Goal: Find specific page/section: Find specific page/section

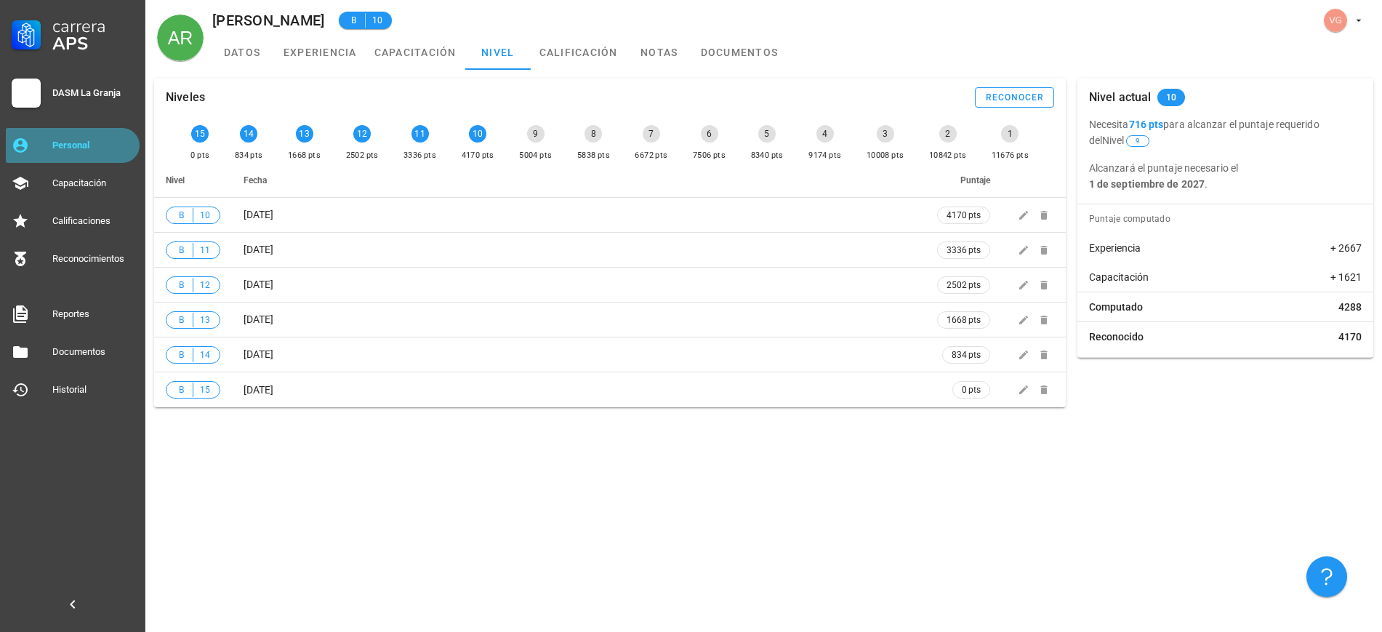
click at [70, 142] on div "Personal" at bounding box center [92, 146] width 81 height 12
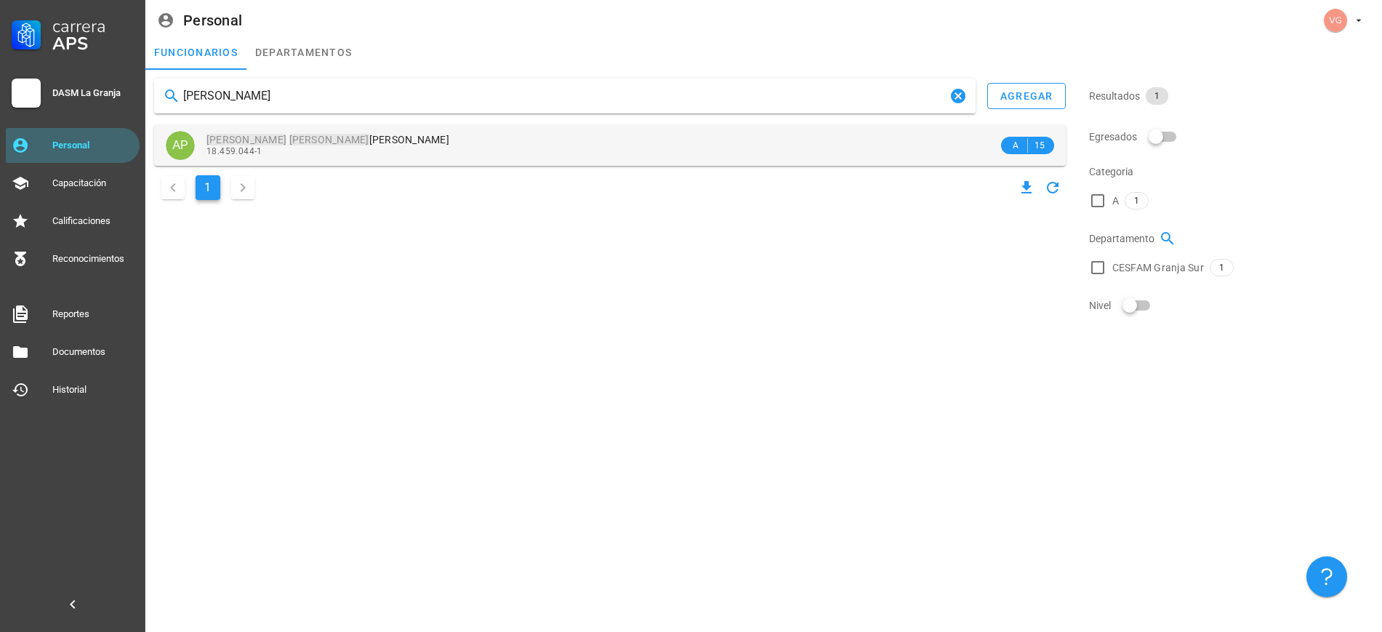
type input "[PERSON_NAME]"
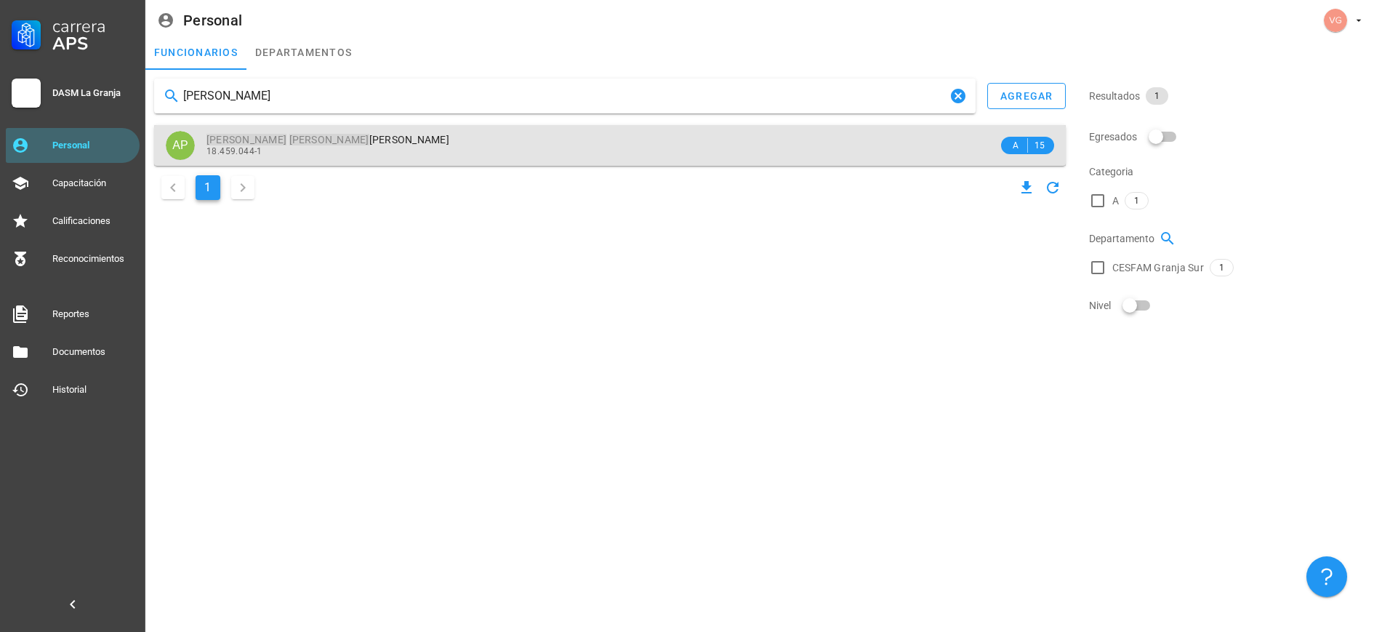
click at [326, 150] on div "18.459.044-1" at bounding box center [603, 151] width 792 height 10
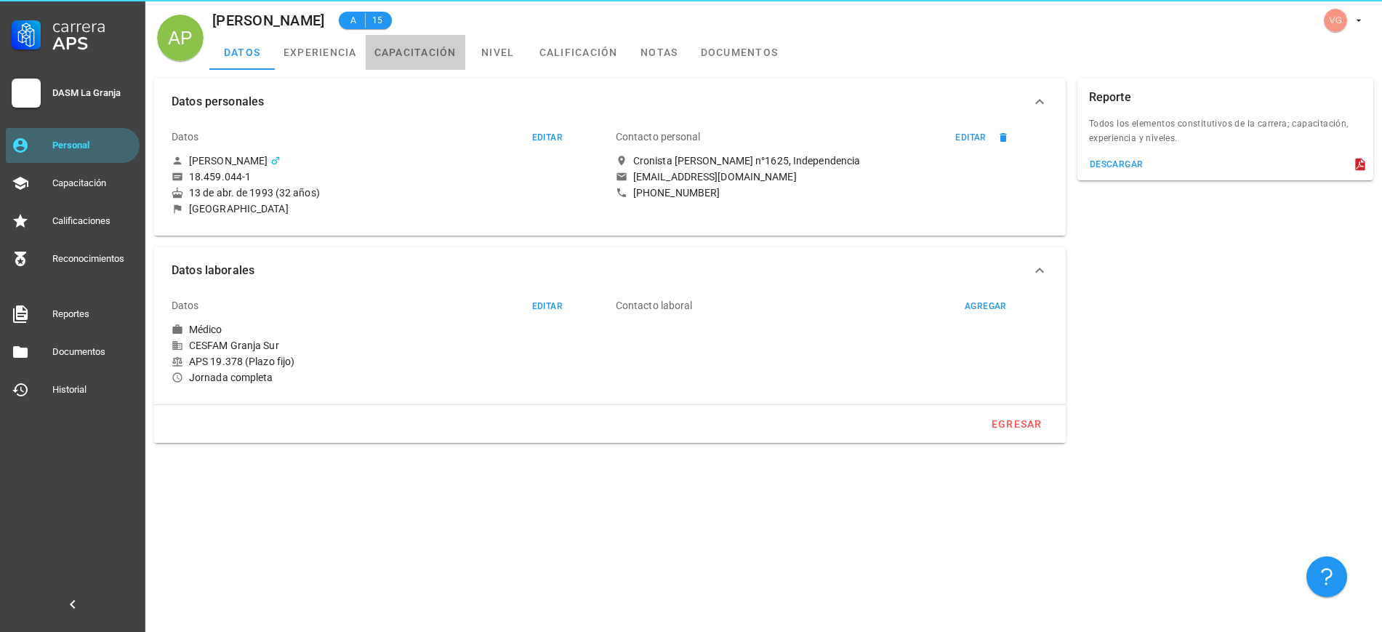
click at [445, 59] on link "capacitación" at bounding box center [416, 52] width 100 height 35
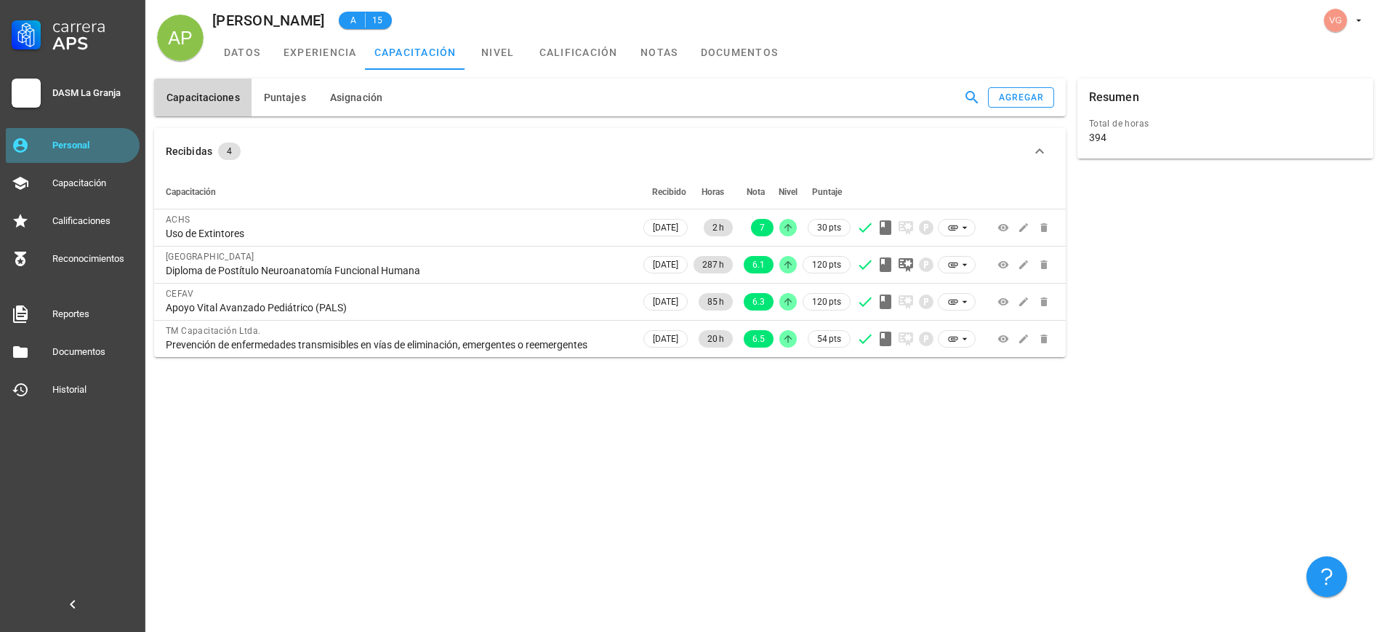
click at [35, 144] on link "Personal" at bounding box center [73, 145] width 134 height 35
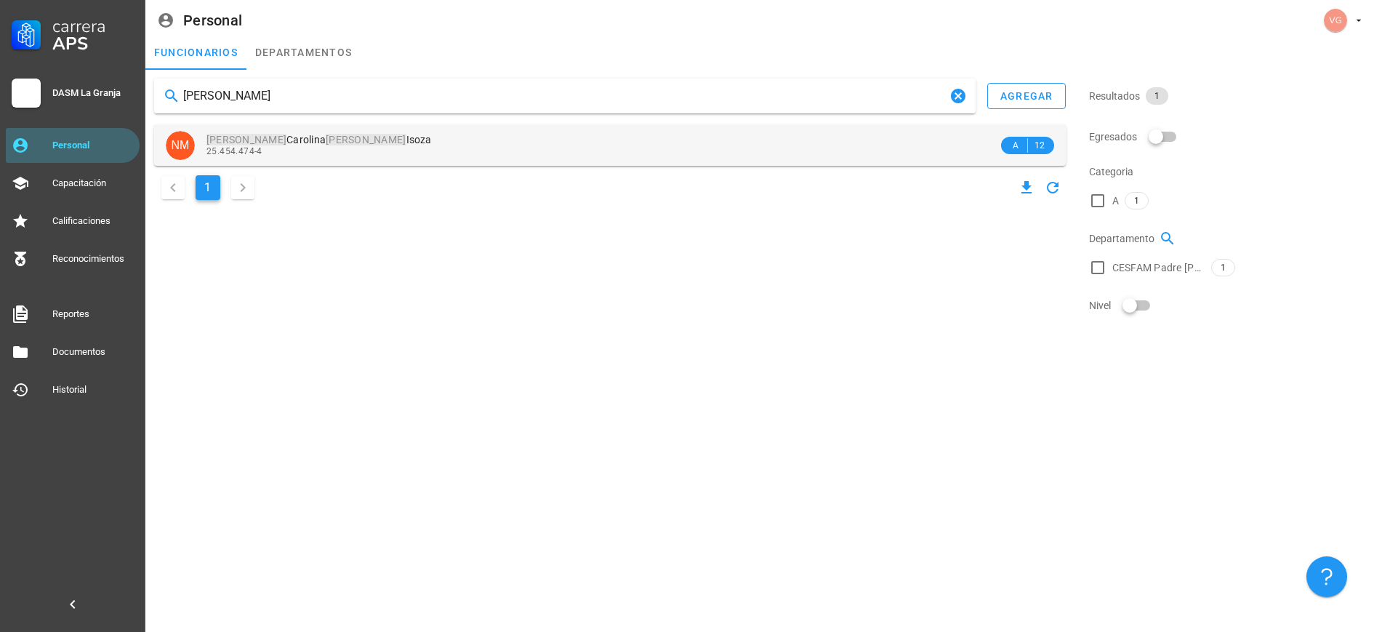
type input "[PERSON_NAME]"
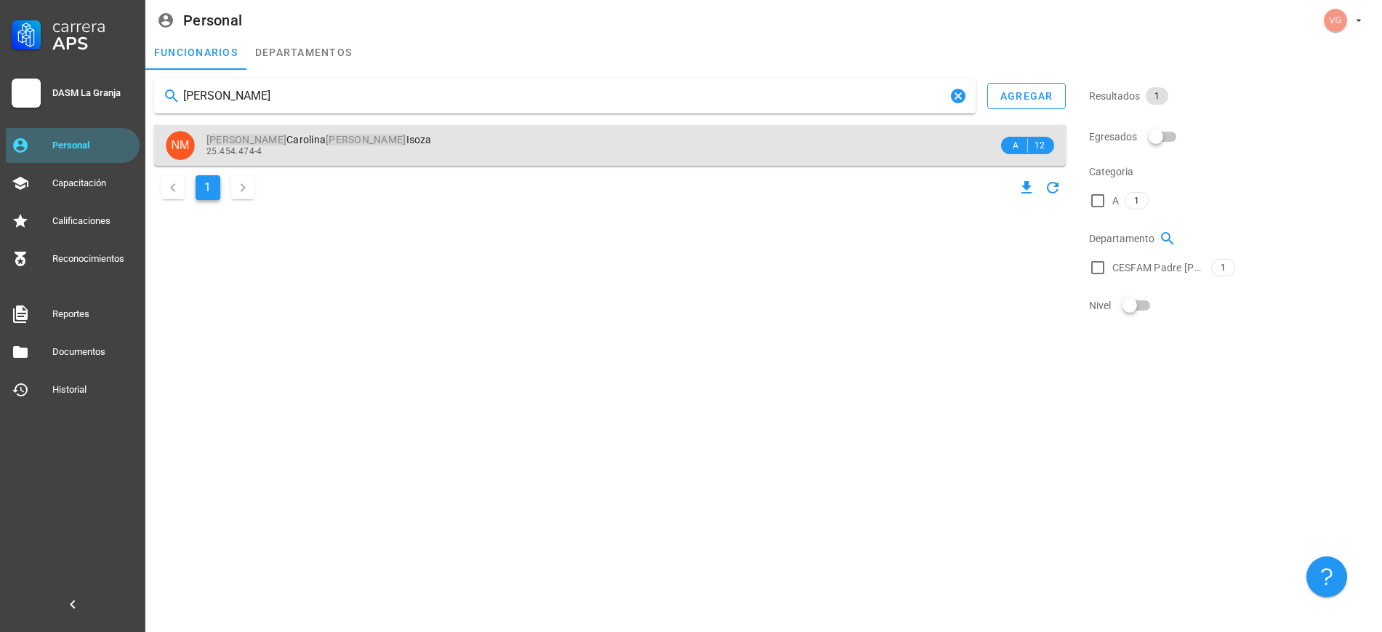
click at [297, 149] on div "25.454.474-4" at bounding box center [603, 151] width 792 height 10
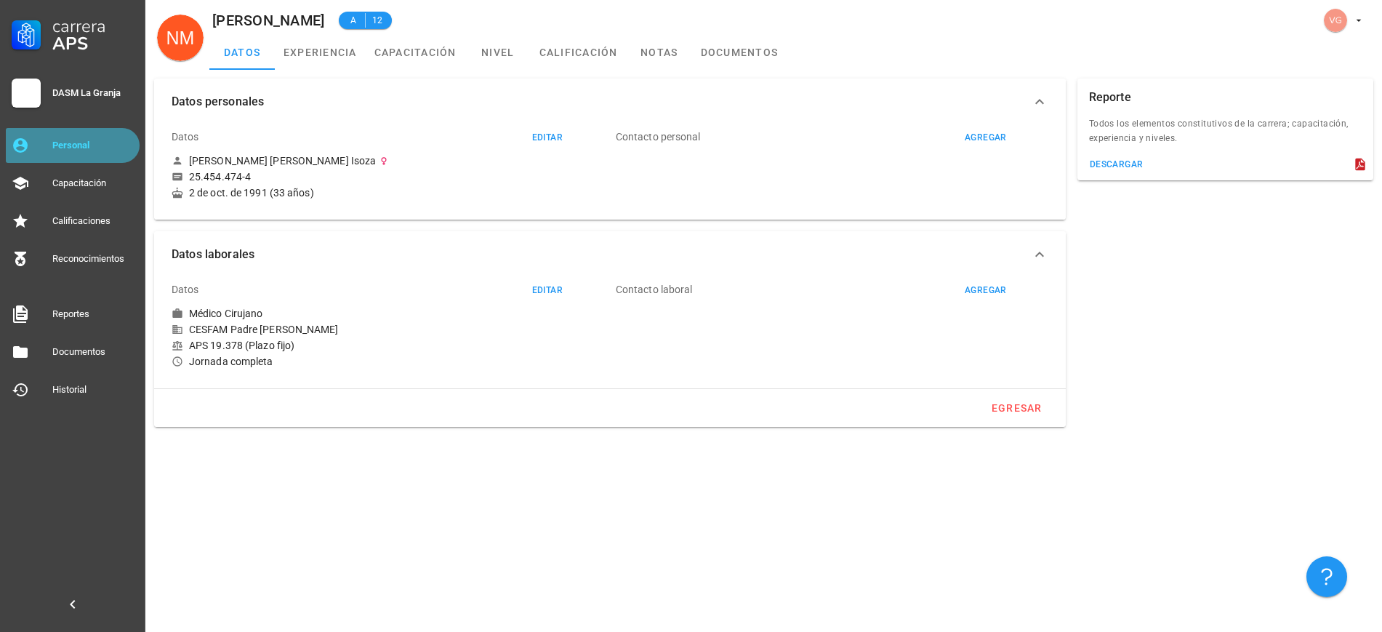
click at [95, 136] on div "Personal" at bounding box center [92, 145] width 81 height 23
